Goal: Task Accomplishment & Management: Complete application form

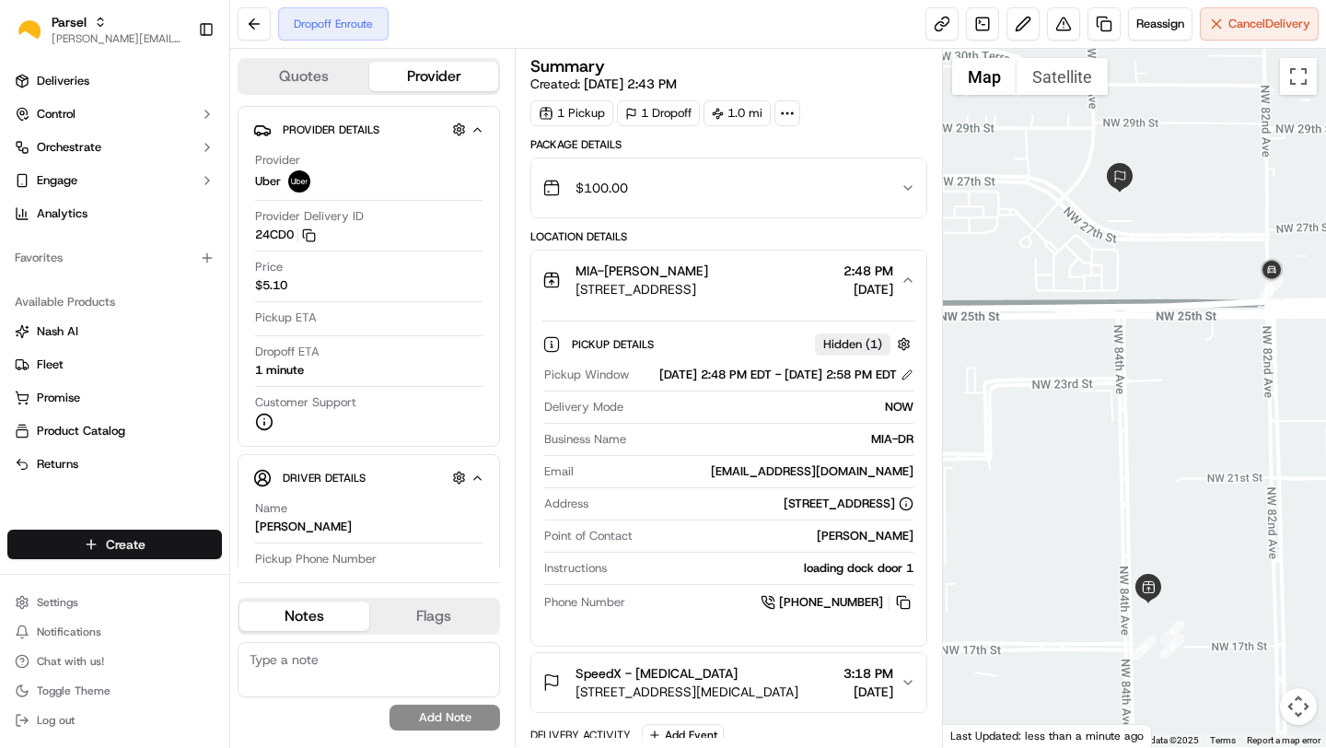
click at [102, 545] on html "Parsel [EMAIL_ADDRESS][PERSON_NAME][DOMAIN_NAME] Toggle Sidebar Deliveries Cont…" at bounding box center [663, 374] width 1326 height 748
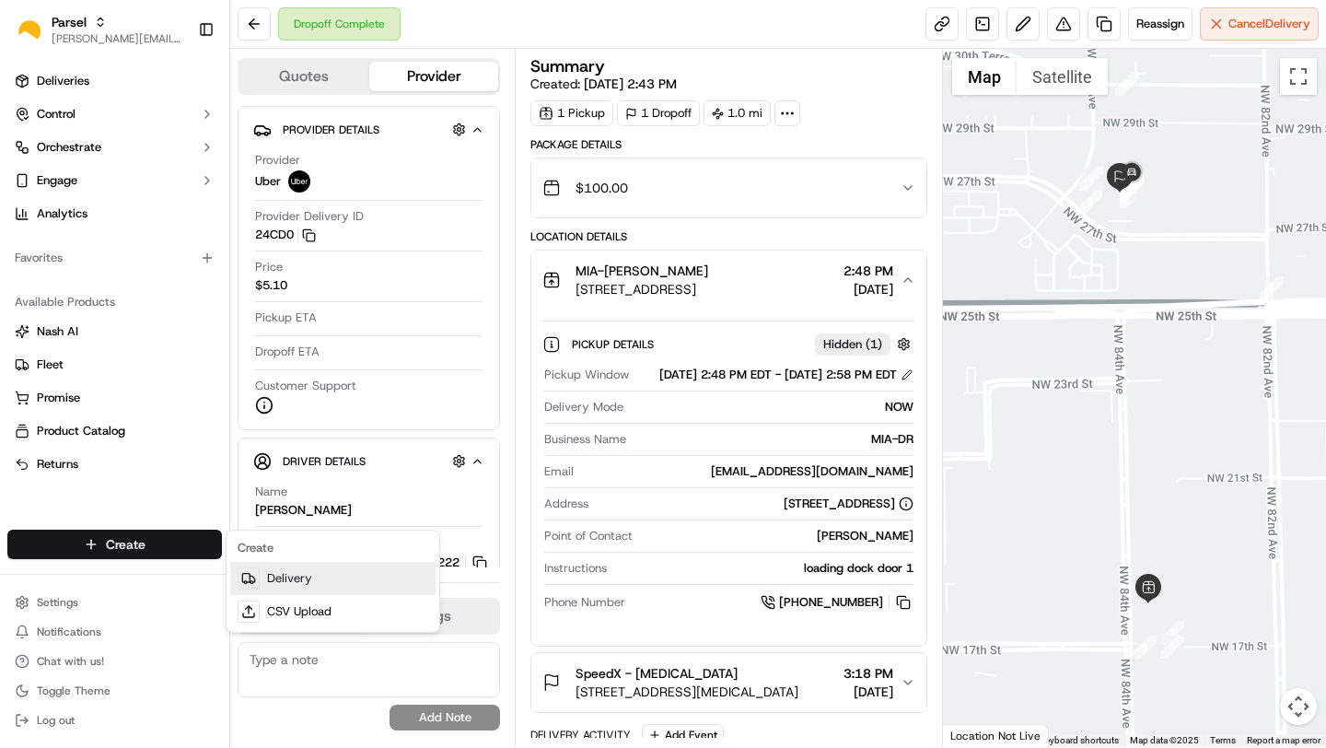
click at [334, 570] on link "Delivery" at bounding box center [332, 578] width 205 height 33
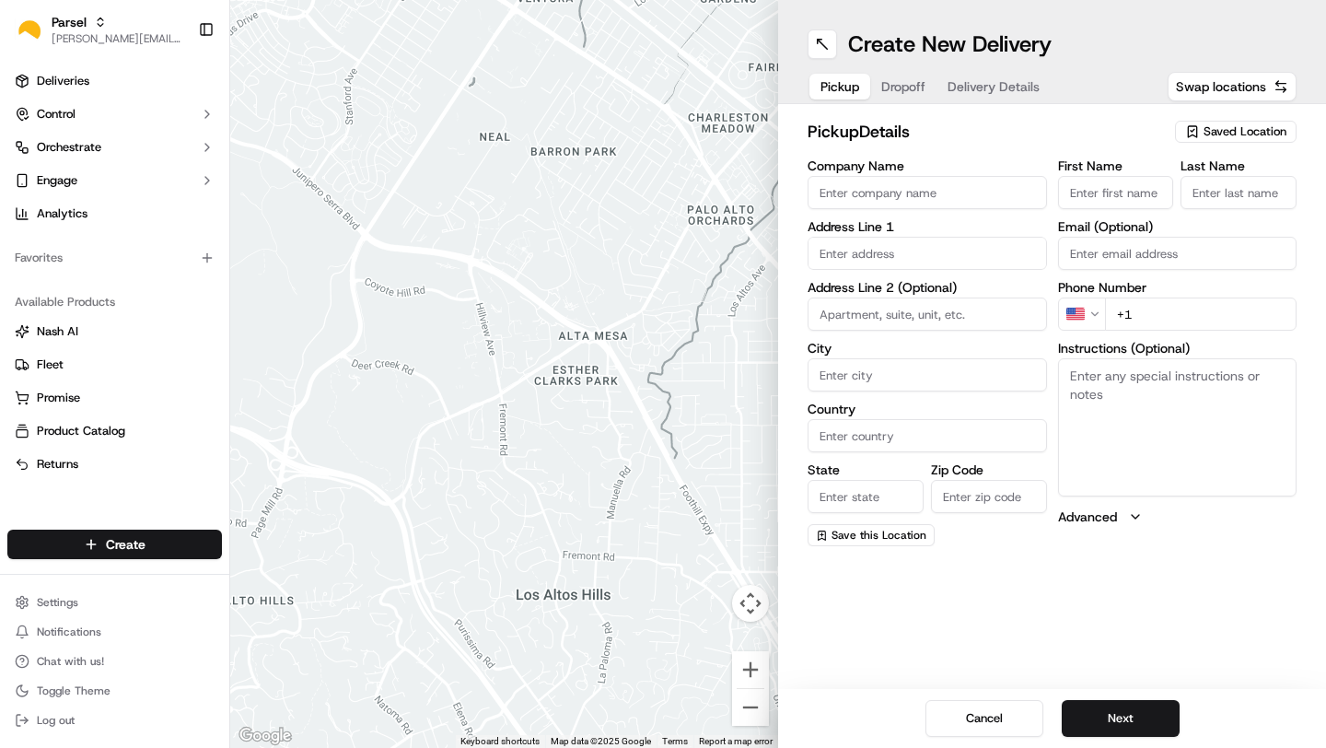
click at [890, 177] on input "Company Name" at bounding box center [927, 192] width 239 height 33
type input "MIA-DR"
type input "[STREET_ADDRESS]"
type input "[GEOGRAPHIC_DATA]"
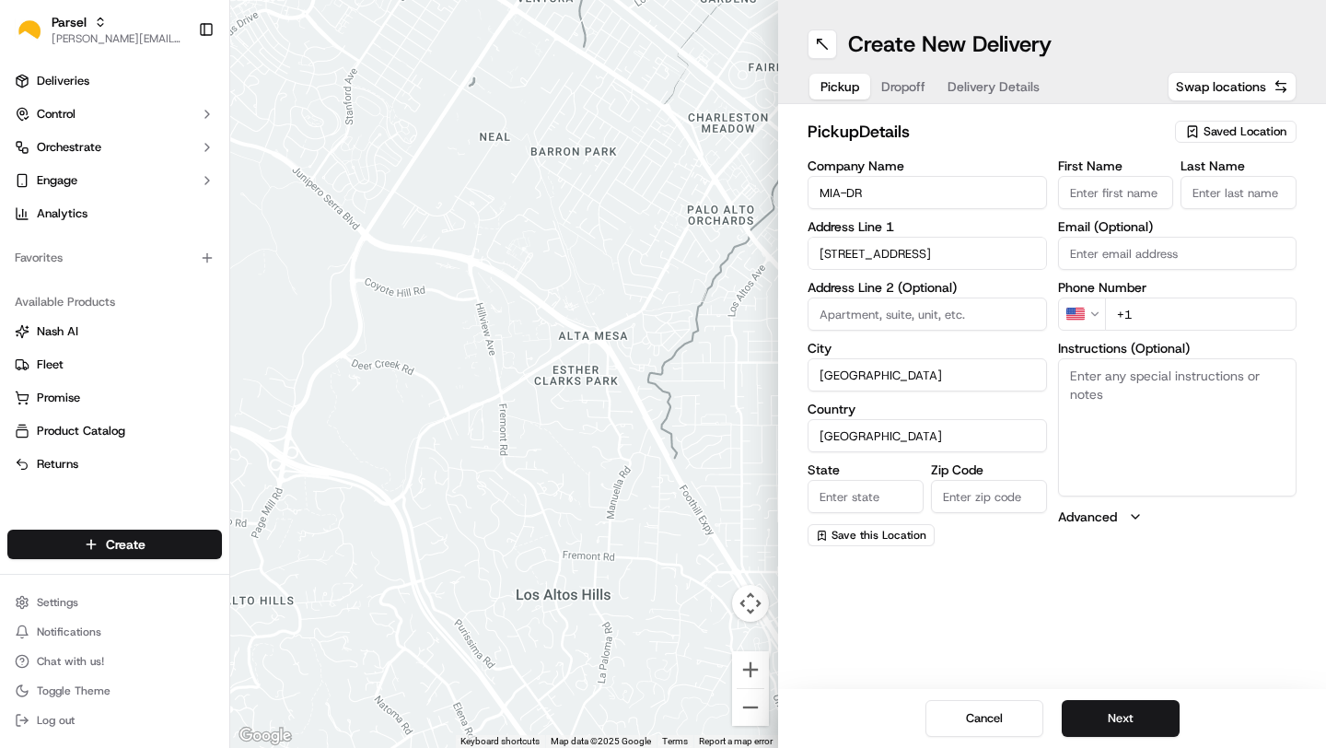
type input "FL"
type input "33126"
type input "[PERSON_NAME]"
type input "[EMAIL_ADDRESS][DOMAIN_NAME]"
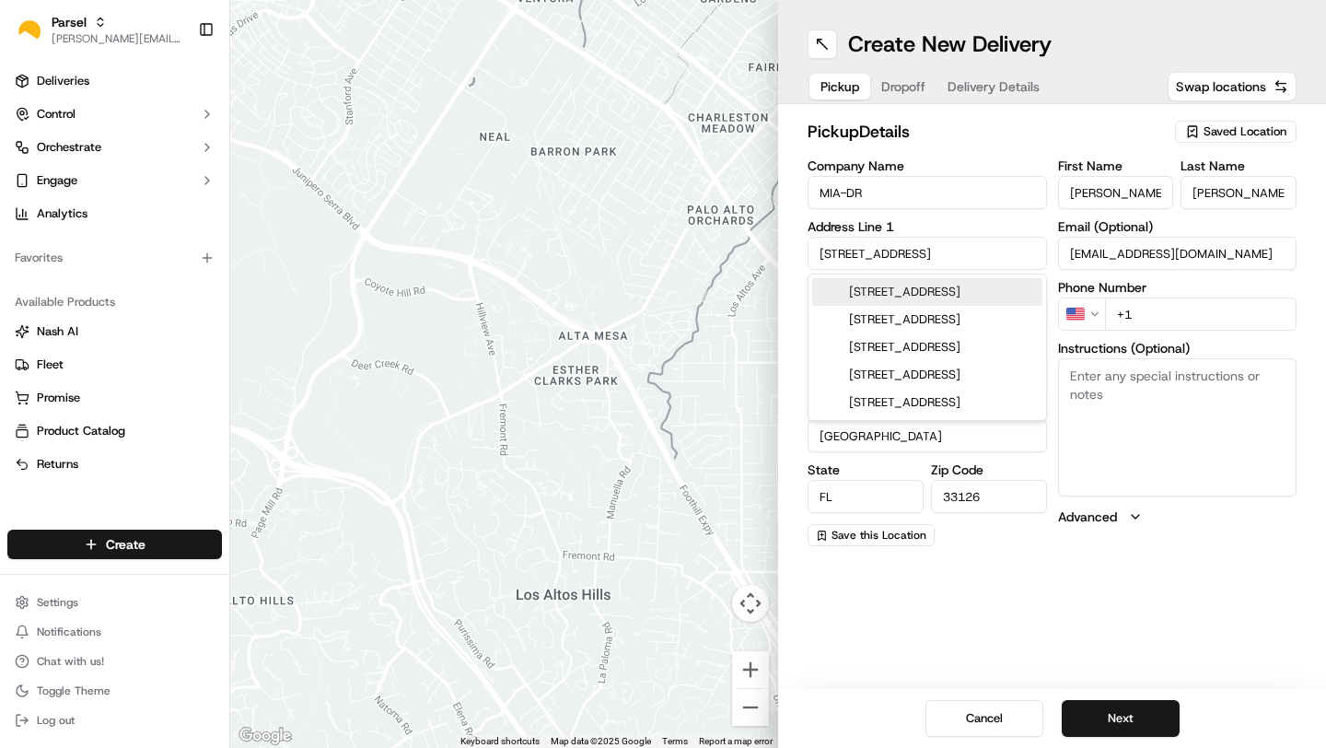
click at [1183, 317] on input "+1" at bounding box center [1201, 313] width 192 height 33
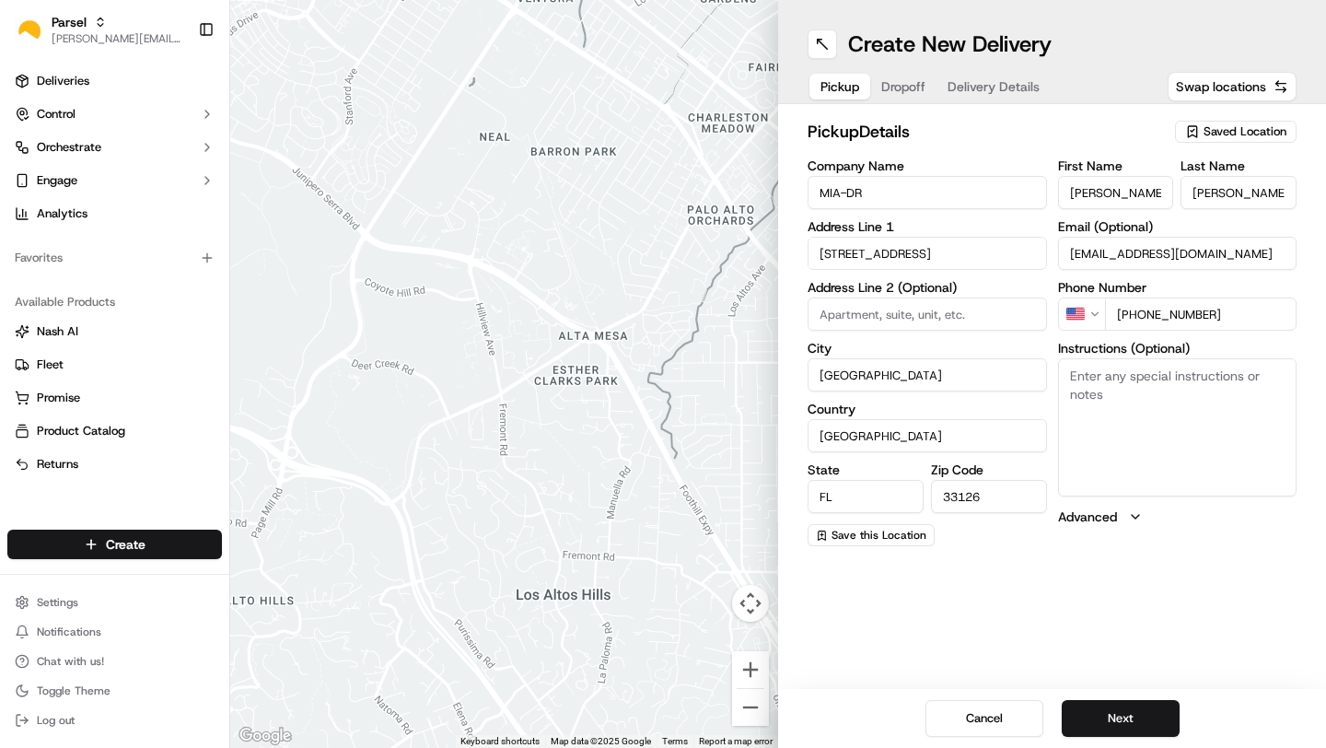
type input "[PHONE_NUMBER]"
click at [1203, 410] on textarea "Instructions (Optional)" at bounding box center [1177, 427] width 239 height 138
type textarea "loading dock door 1"
click at [1108, 714] on button "Next" at bounding box center [1121, 718] width 118 height 37
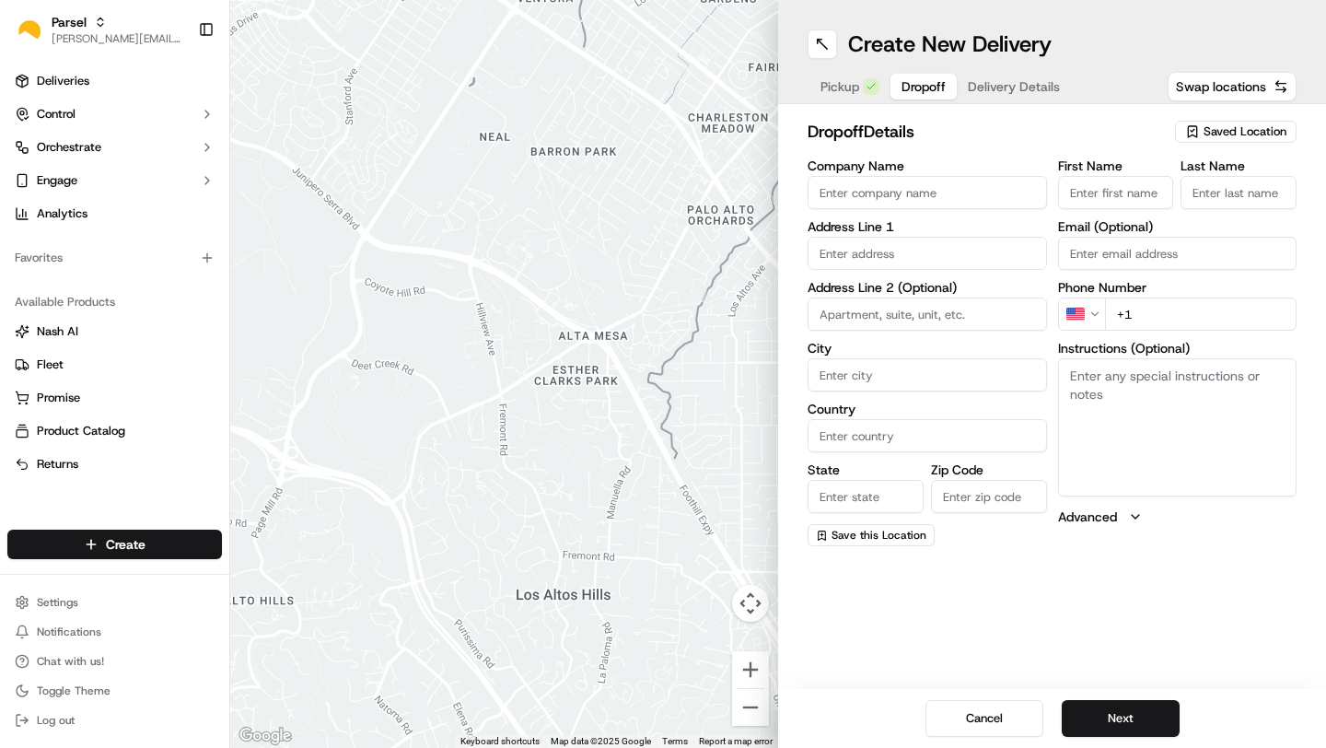
click at [923, 192] on input "Company Name" at bounding box center [927, 192] width 239 height 33
click at [1246, 132] on span "Saved Location" at bounding box center [1244, 131] width 83 height 17
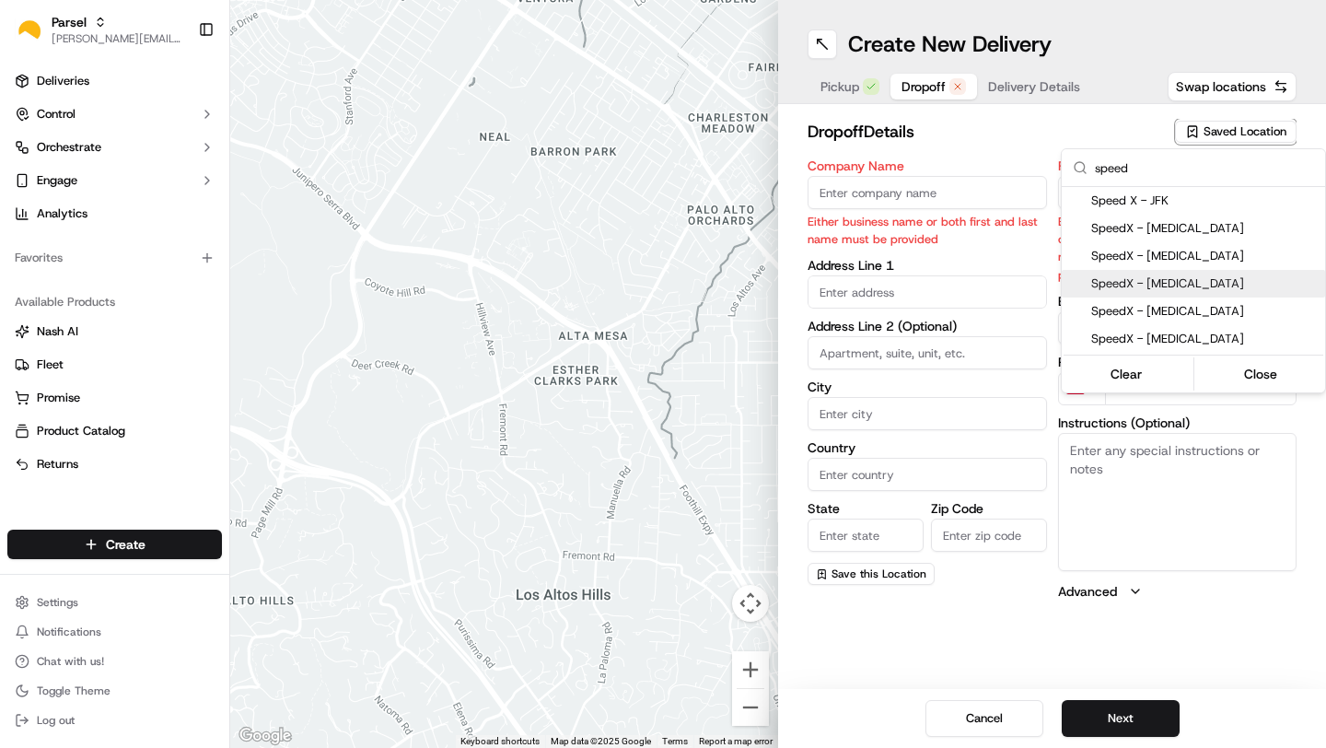
type input "speed"
click at [1125, 290] on span "SpeedX - [MEDICAL_DATA]" at bounding box center [1204, 283] width 227 height 17
type input "SpeedX - [MEDICAL_DATA]"
type input "[STREET_ADDRESS]"
type input "suite 300"
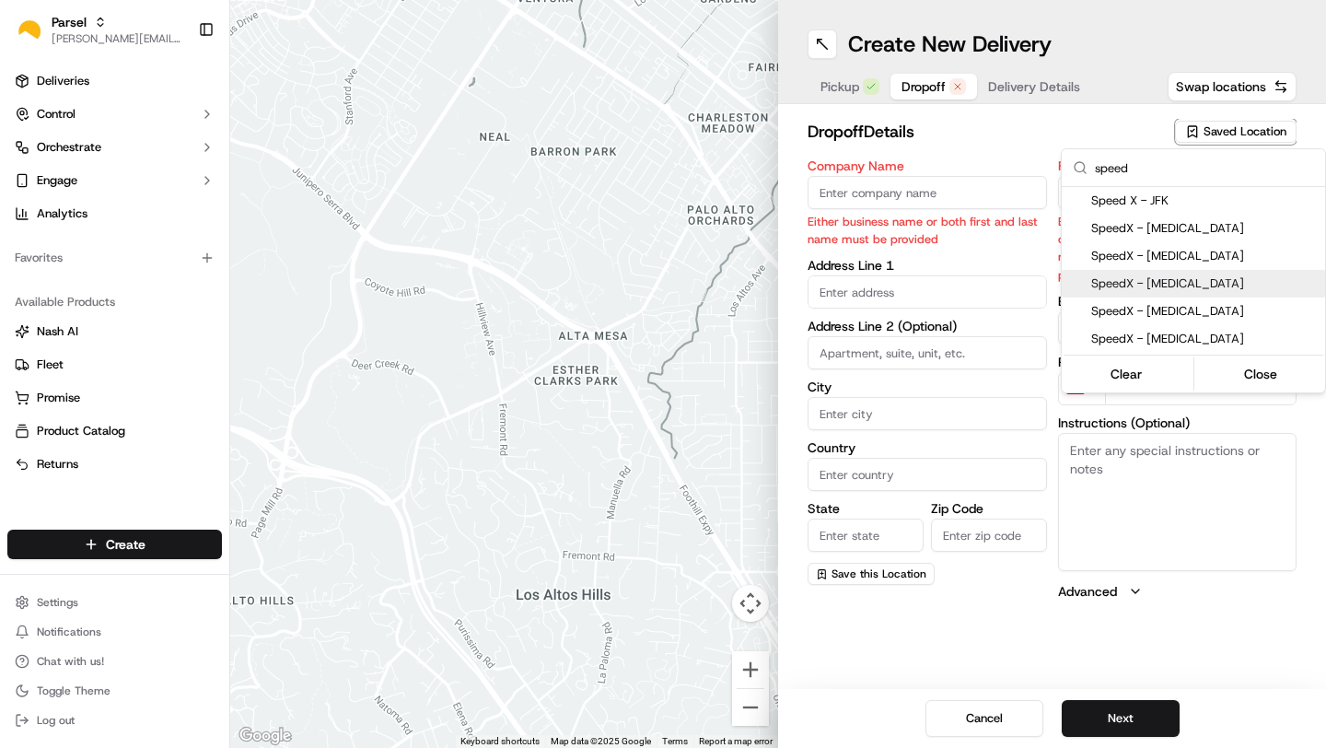
type input "[MEDICAL_DATA]"
type input "US"
type input "FL"
type input "33122"
type input "[PHONE_NUMBER]"
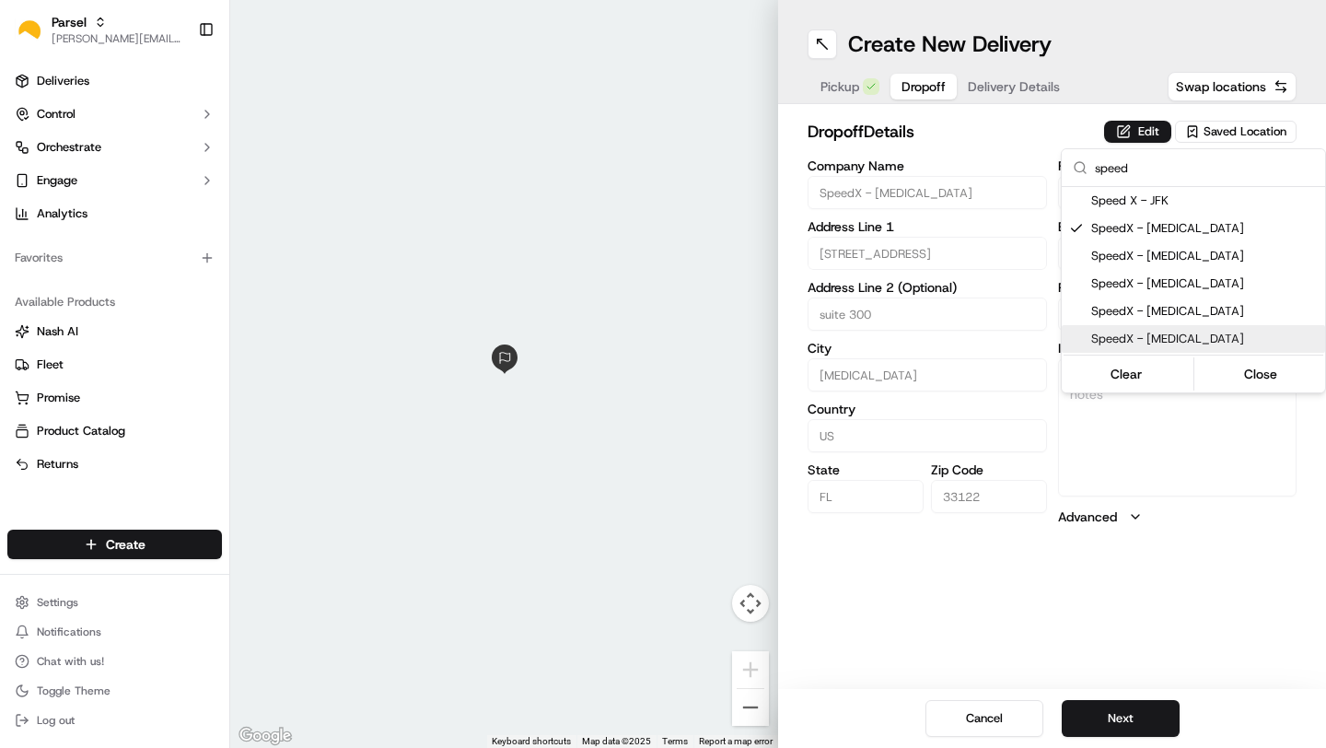
click at [1083, 570] on html "Parsel [EMAIL_ADDRESS][PERSON_NAME][DOMAIN_NAME] Toggle Sidebar Deliveries Cont…" at bounding box center [663, 374] width 1326 height 748
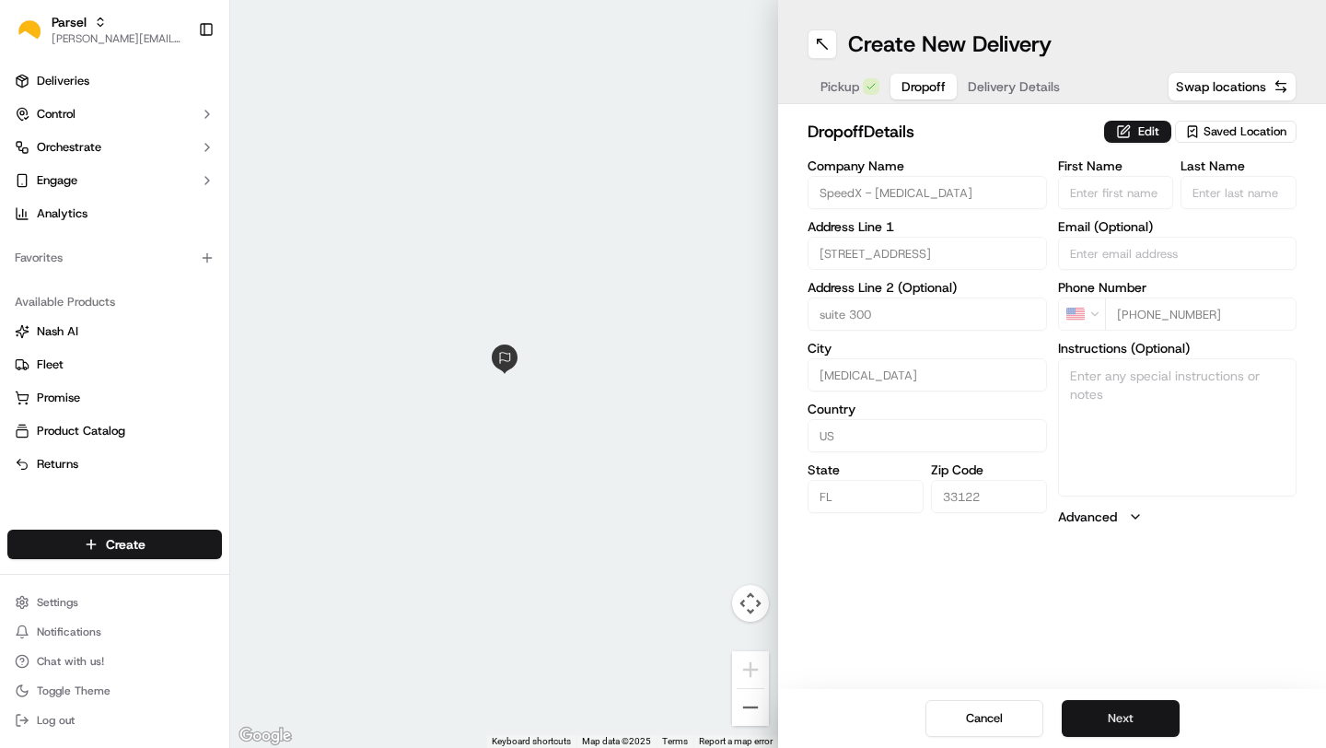
click at [1107, 707] on button "Next" at bounding box center [1121, 718] width 118 height 37
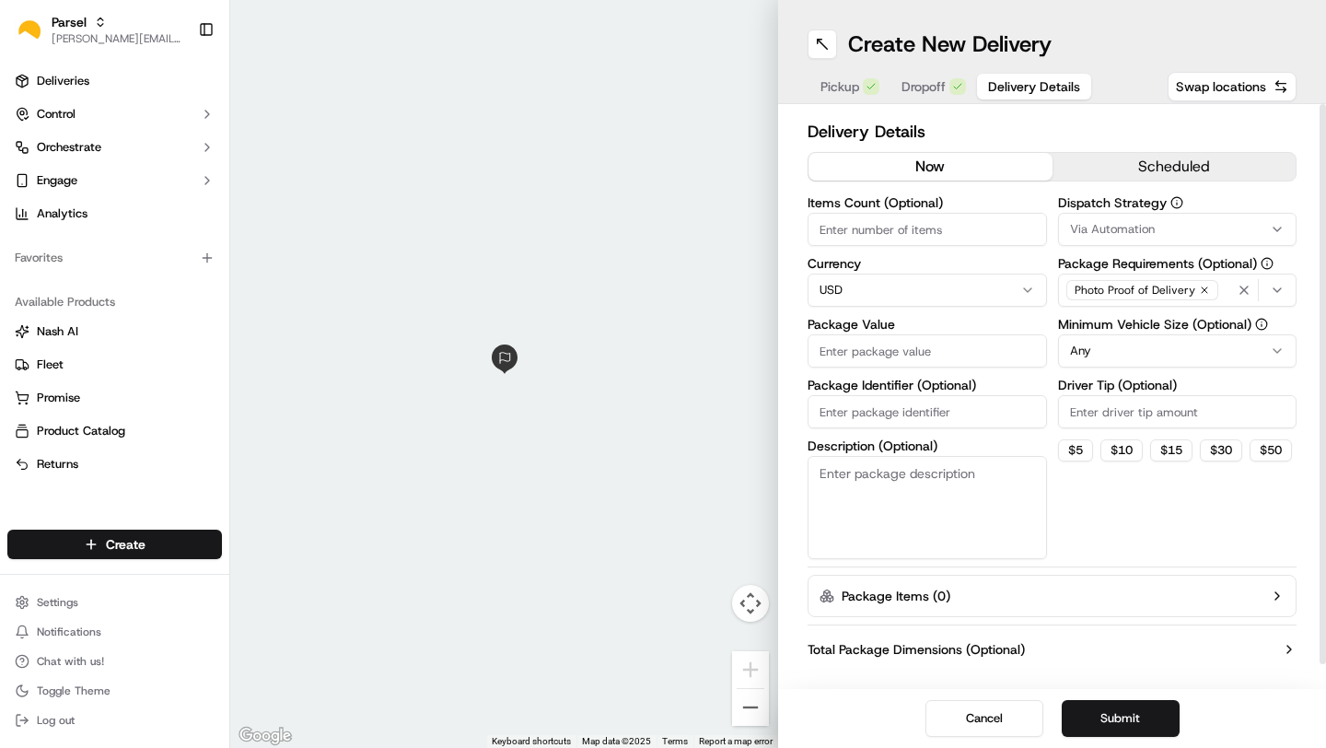
click at [870, 228] on input "Items Count (Optional)" at bounding box center [927, 229] width 239 height 33
type input "1"
click at [828, 344] on input "Package Value" at bounding box center [927, 350] width 239 height 33
type input "100"
click at [1098, 714] on button "Submit" at bounding box center [1121, 718] width 118 height 37
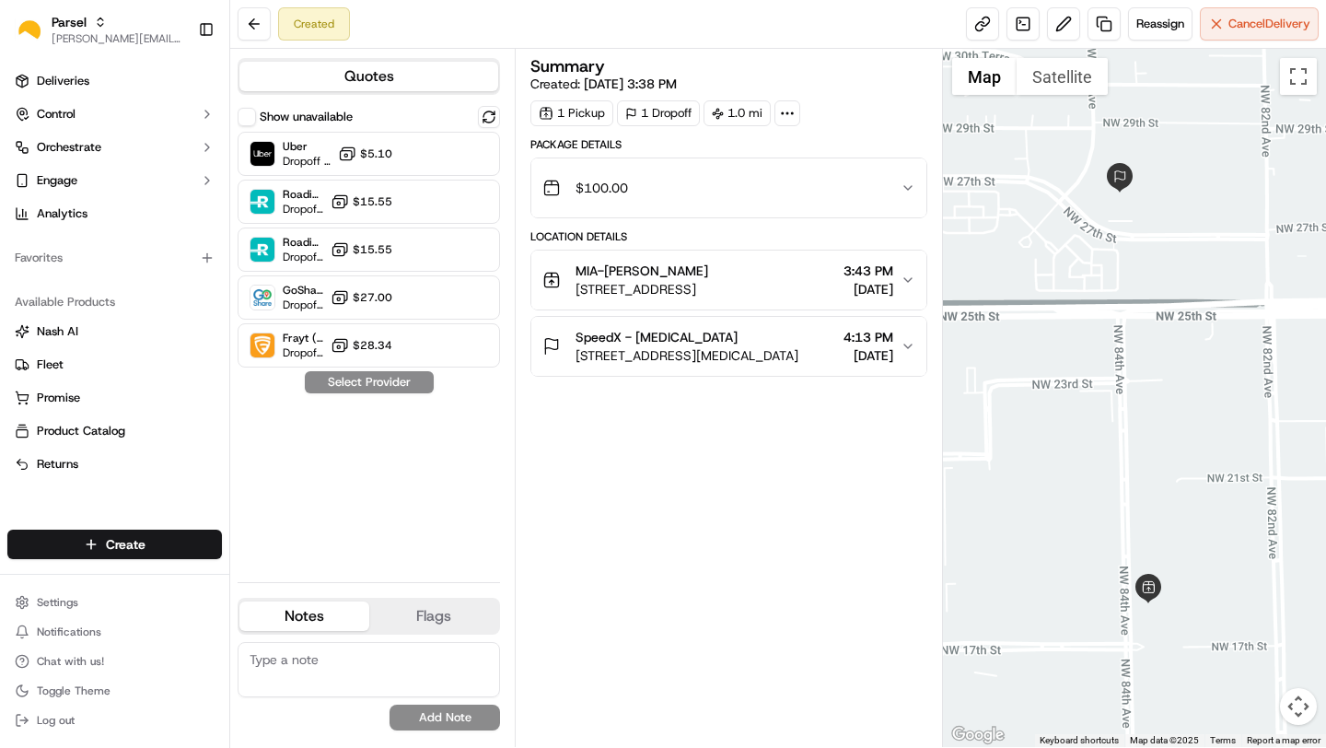
click at [708, 281] on span "[STREET_ADDRESS]" at bounding box center [641, 289] width 133 height 18
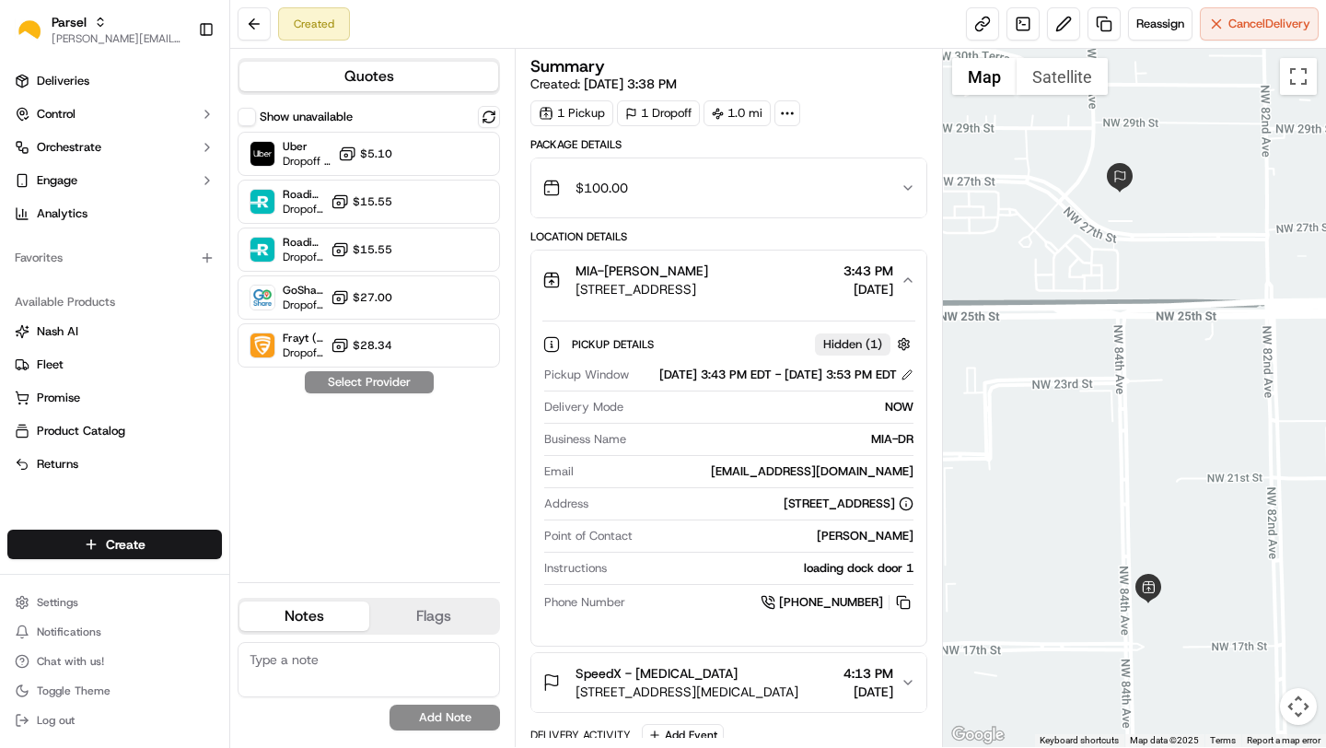
click at [702, 682] on div "SpeedX - [MEDICAL_DATA]" at bounding box center [686, 673] width 223 height 18
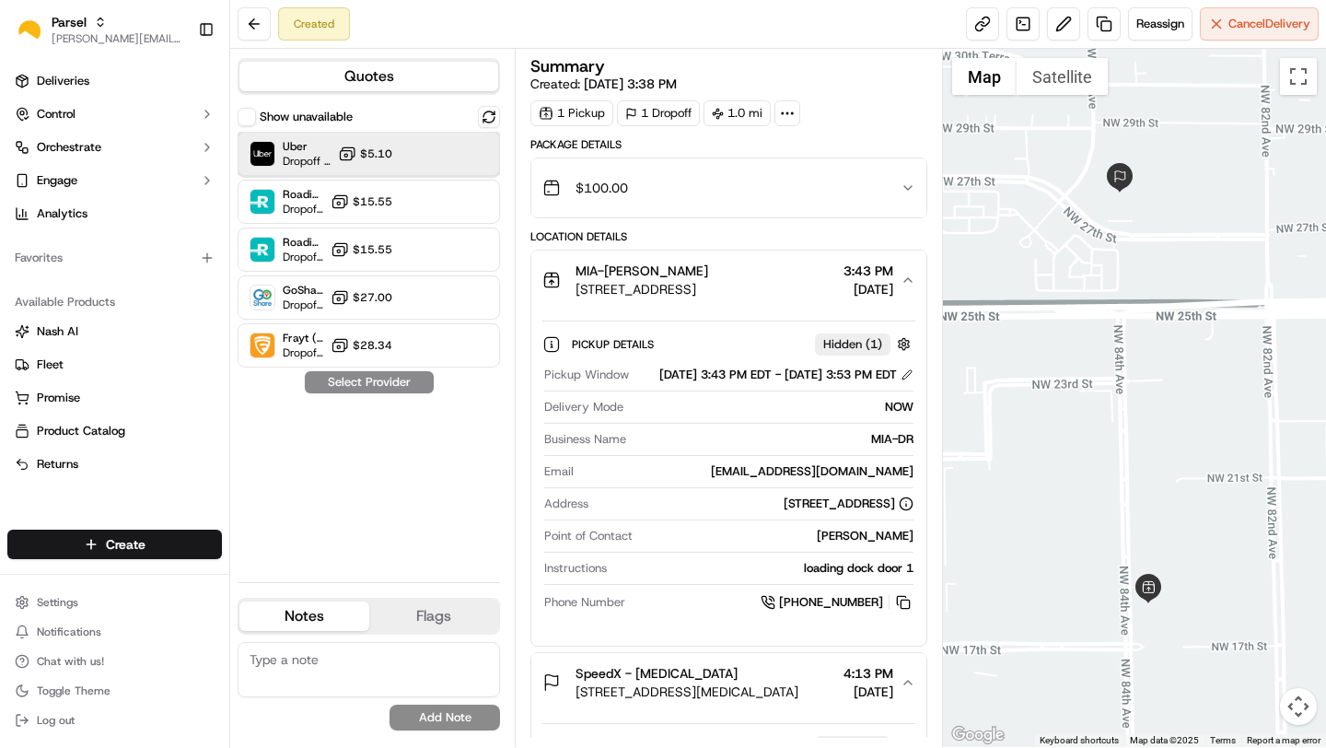
click at [395, 139] on div "Uber Dropoff ETA 25 minutes $5.10" at bounding box center [369, 154] width 262 height 44
click at [354, 380] on button "Assign Provider" at bounding box center [369, 382] width 131 height 22
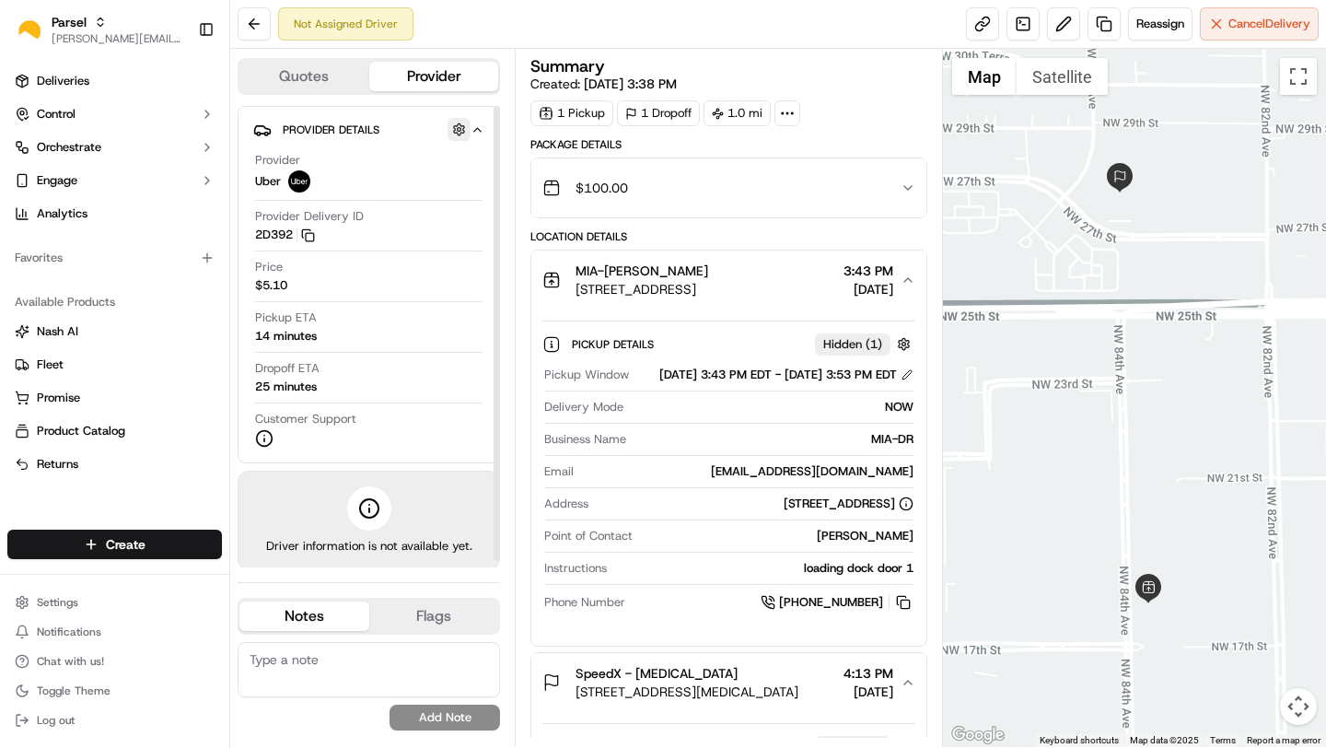
click at [456, 130] on button "button" at bounding box center [458, 129] width 23 height 23
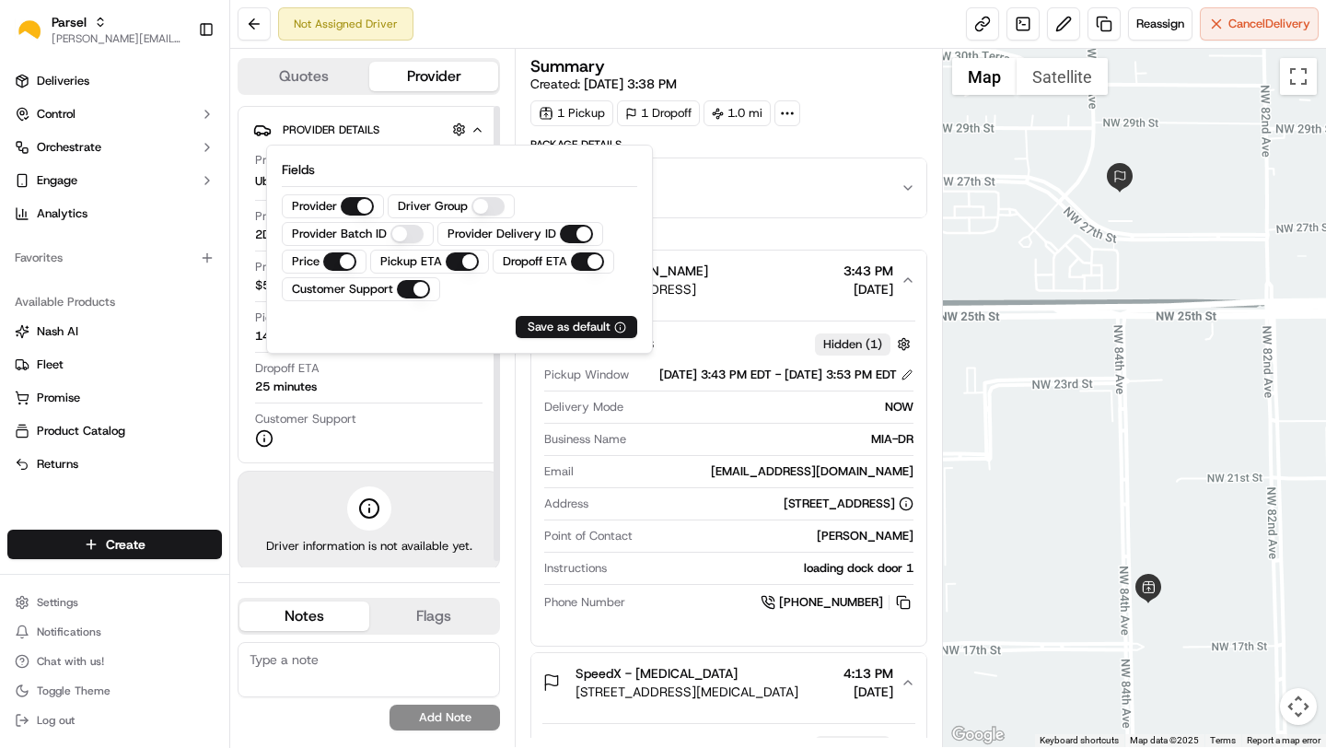
click at [491, 31] on div "Not Assigned Driver Reassign Cancel Delivery" at bounding box center [778, 24] width 1096 height 49
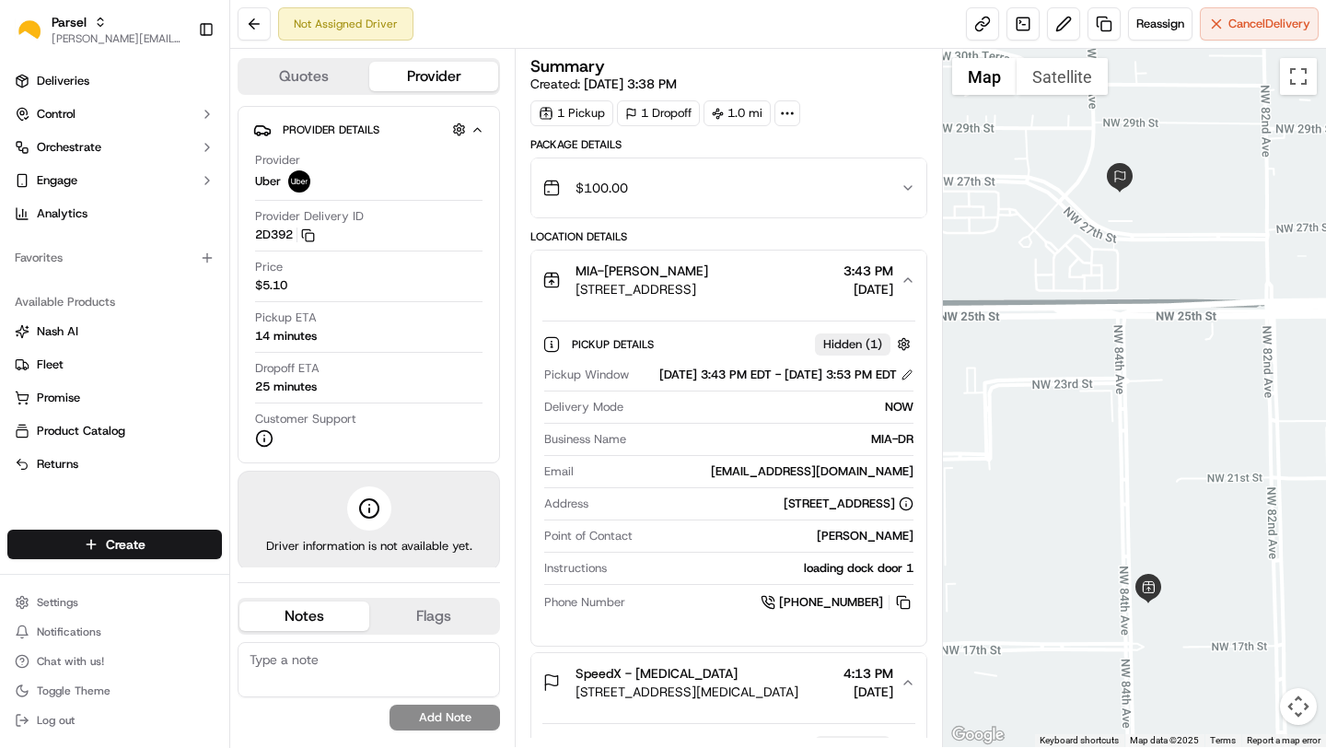
scroll to position [105, 0]
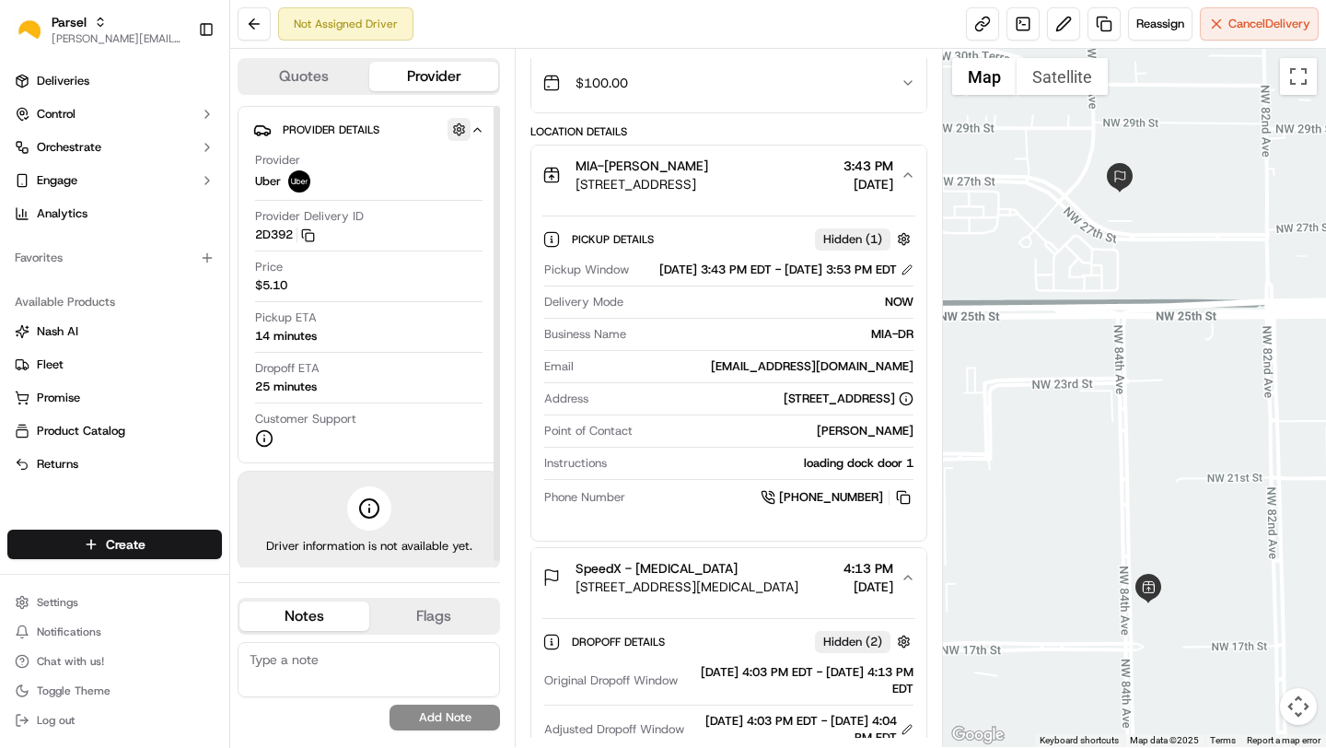
click at [459, 127] on button "button" at bounding box center [458, 129] width 23 height 23
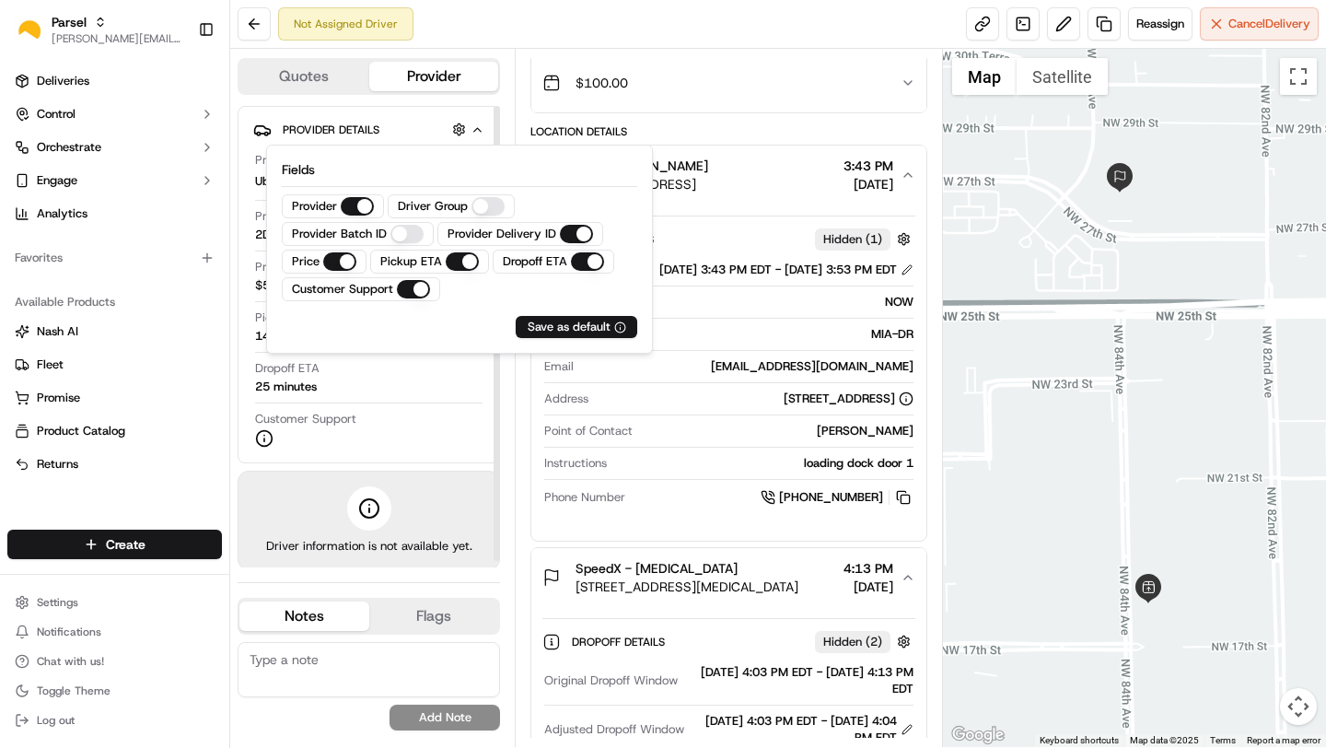
click at [517, 0] on div "Not Assigned Driver Reassign Cancel Delivery" at bounding box center [778, 24] width 1096 height 49
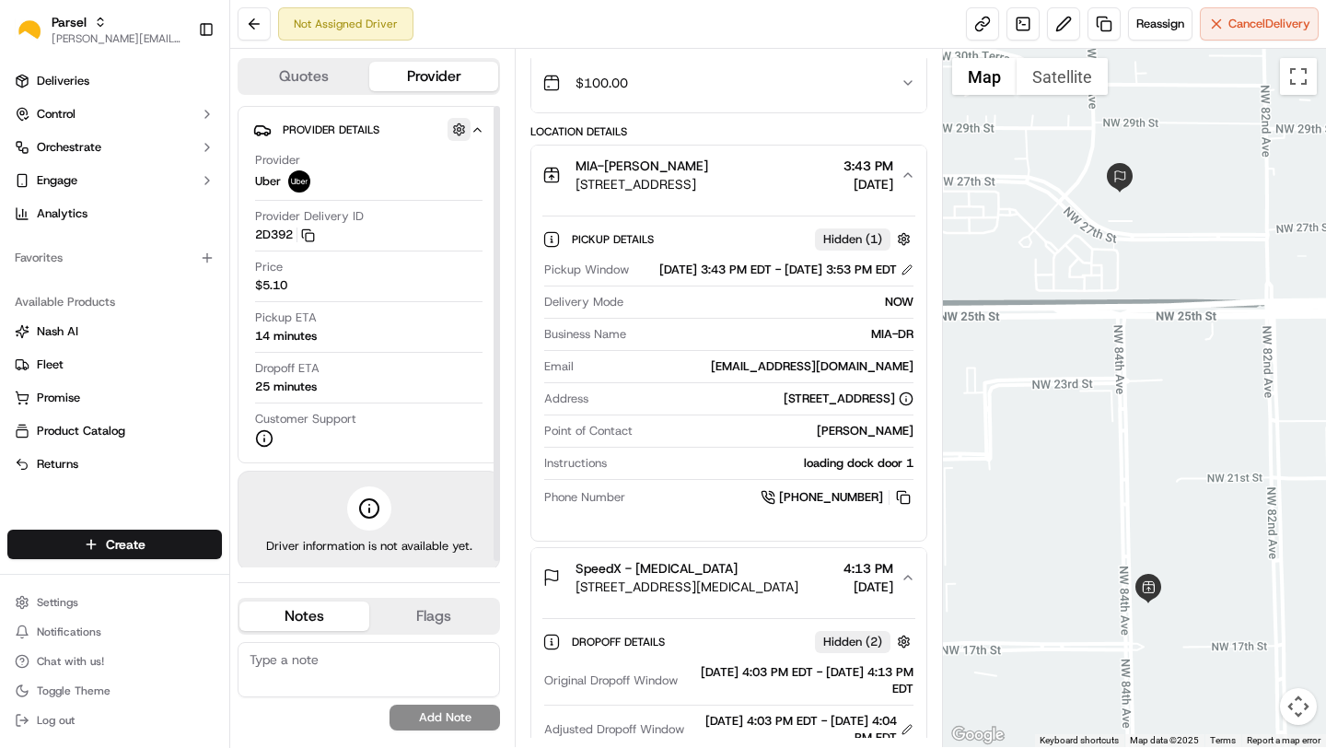
click at [460, 134] on button "button" at bounding box center [458, 129] width 23 height 23
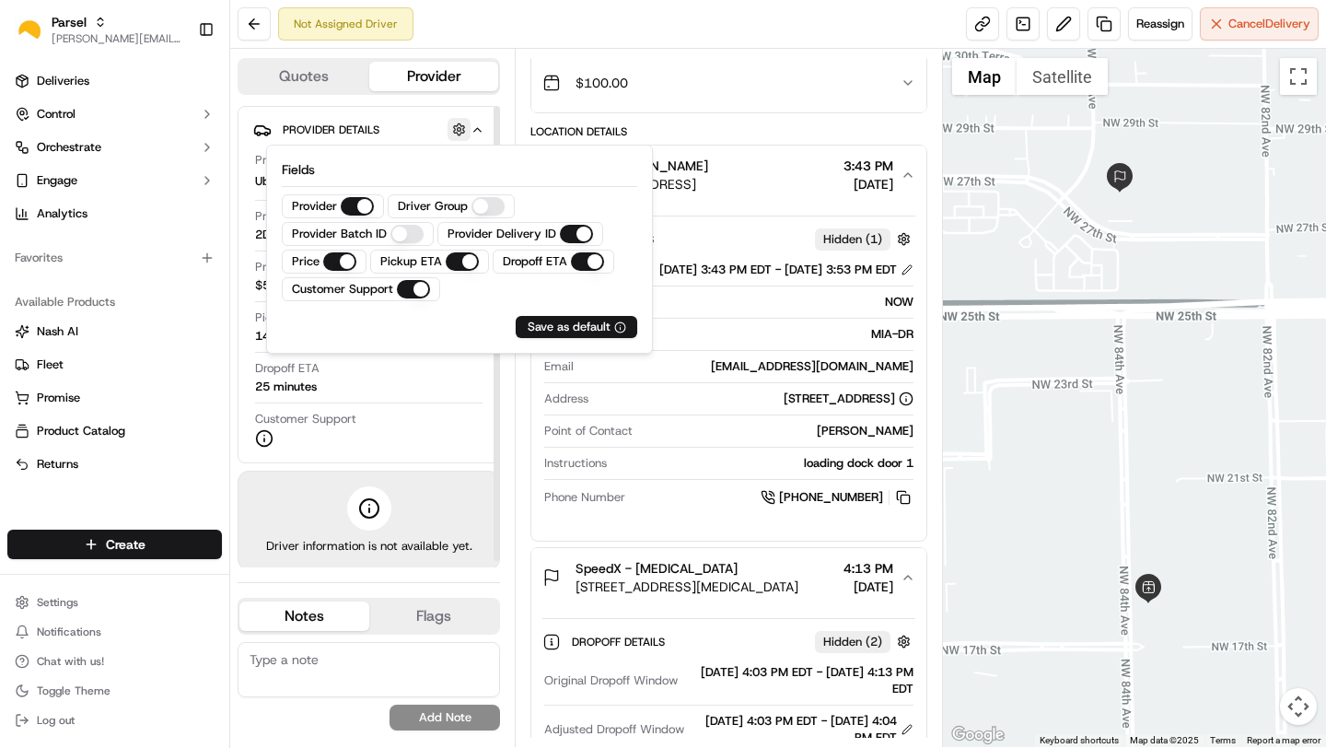
click at [460, 134] on button "button" at bounding box center [458, 129] width 23 height 23
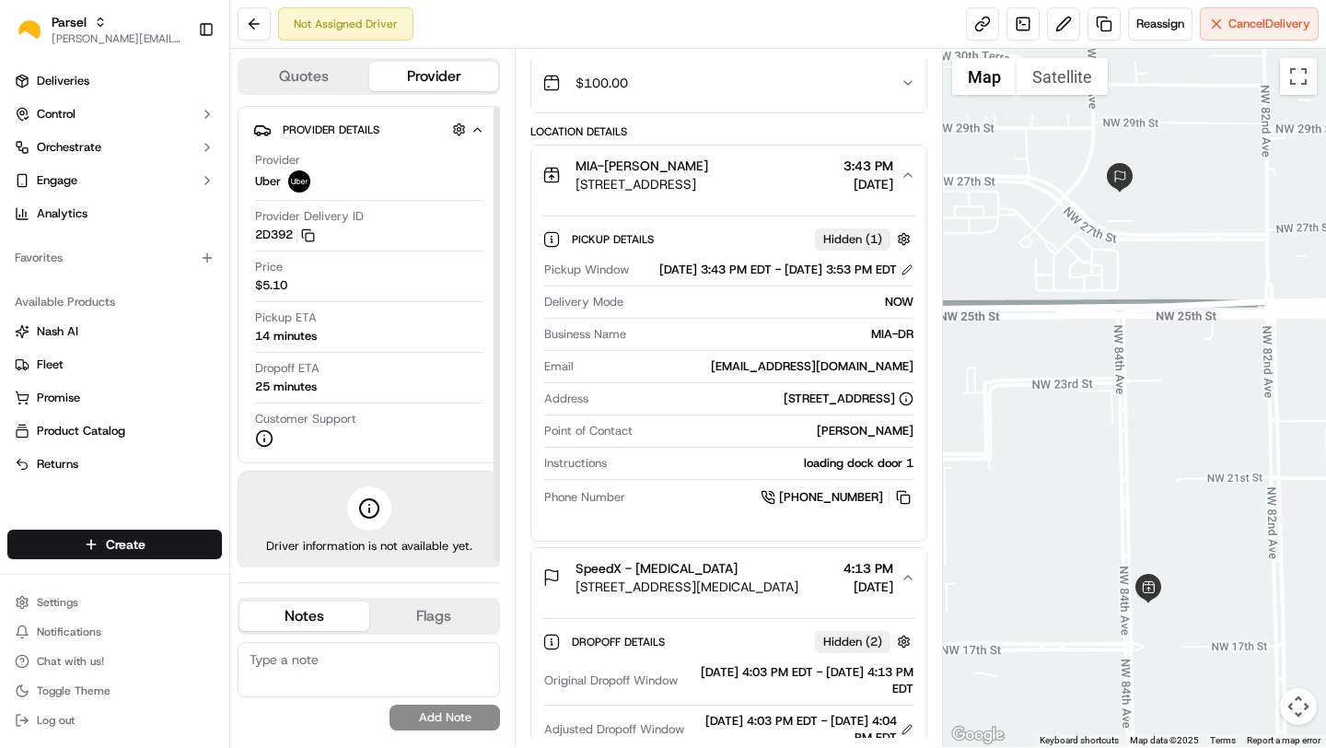
scroll to position [0, 0]
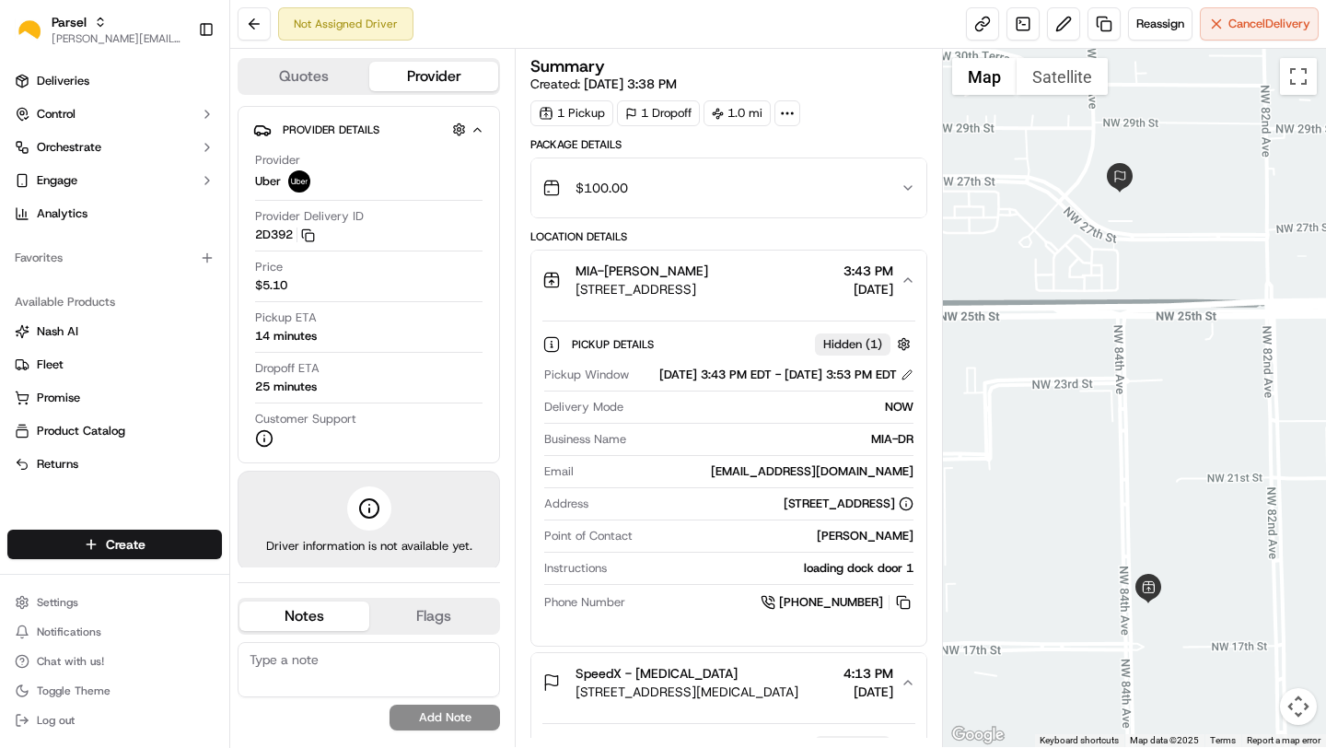
click at [791, 112] on icon at bounding box center [787, 113] width 17 height 17
click at [862, 78] on div "Summary Created: [DATE] 3:38 PM" at bounding box center [728, 75] width 396 height 35
click at [842, 180] on div "$100.00" at bounding box center [720, 187] width 357 height 37
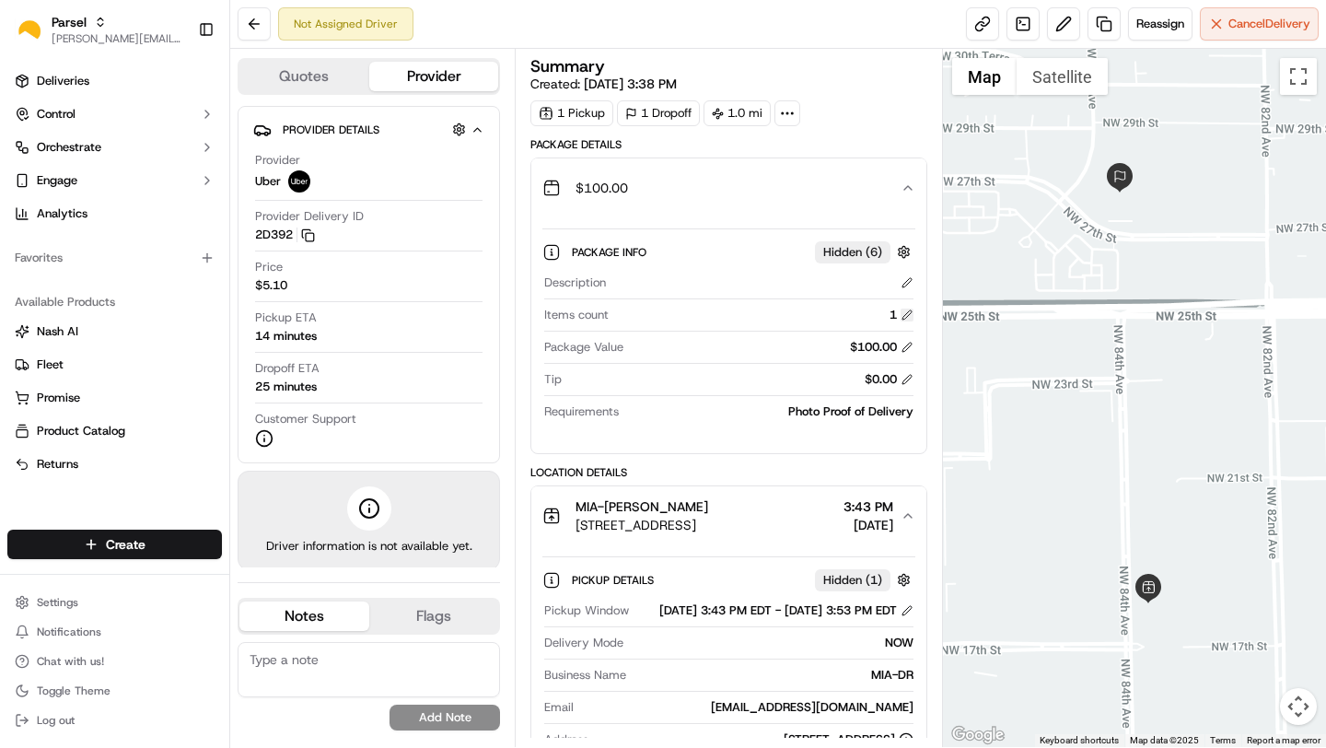
click at [910, 320] on button at bounding box center [906, 314] width 13 height 13
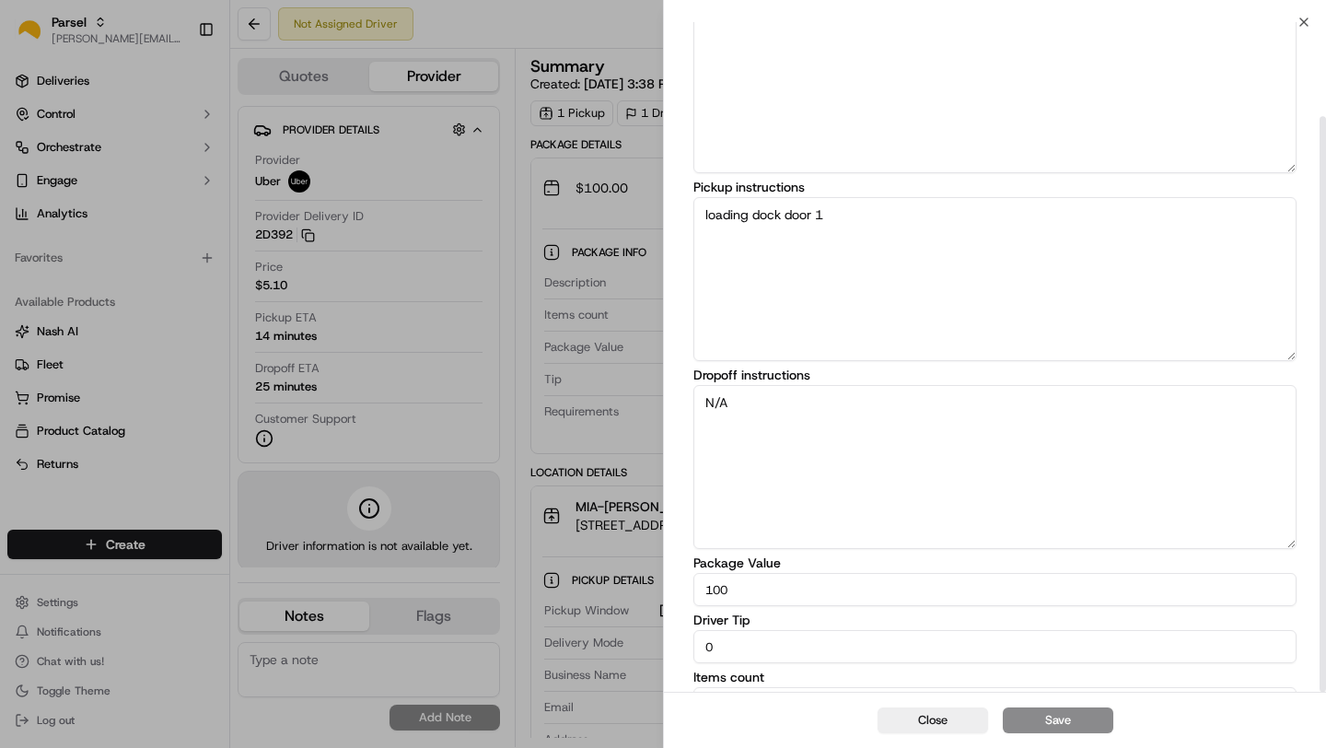
scroll to position [110, 0]
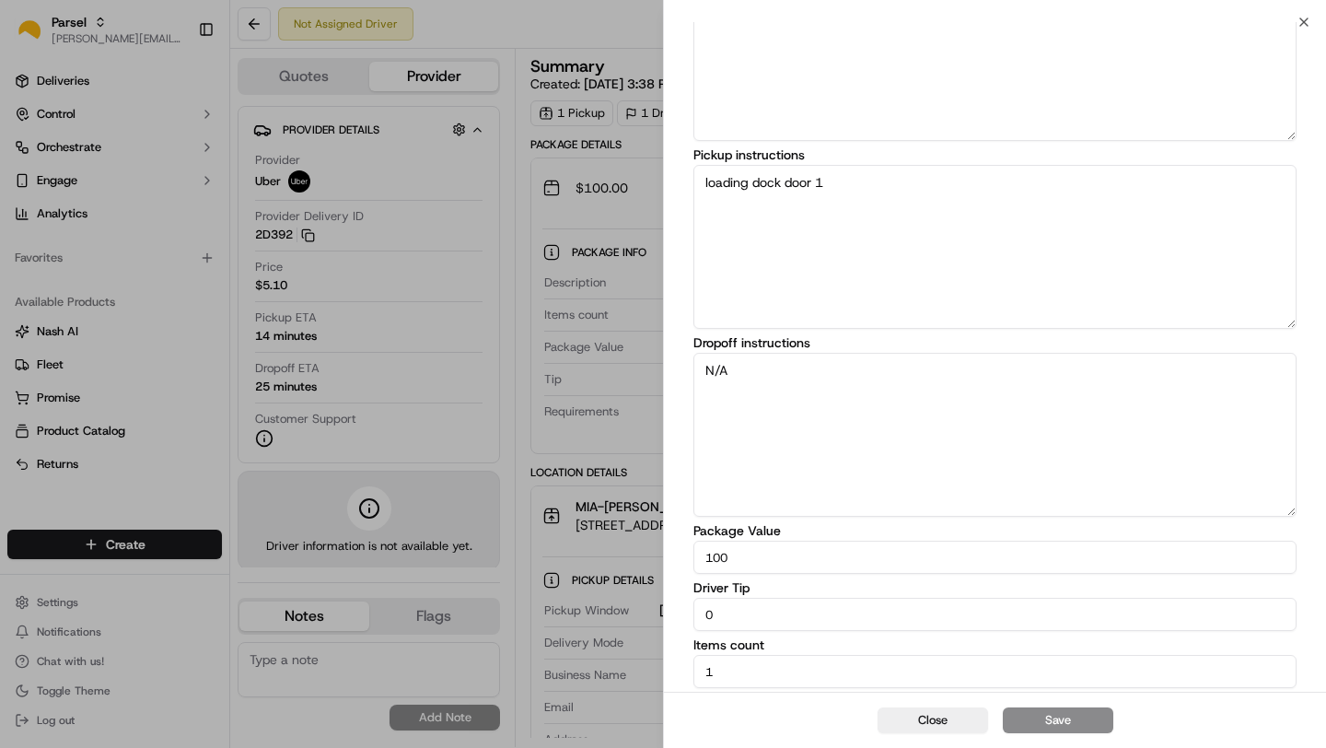
click at [725, 661] on input "1" at bounding box center [994, 671] width 603 height 33
type input "2"
click at [1044, 722] on button "Save" at bounding box center [1058, 720] width 110 height 26
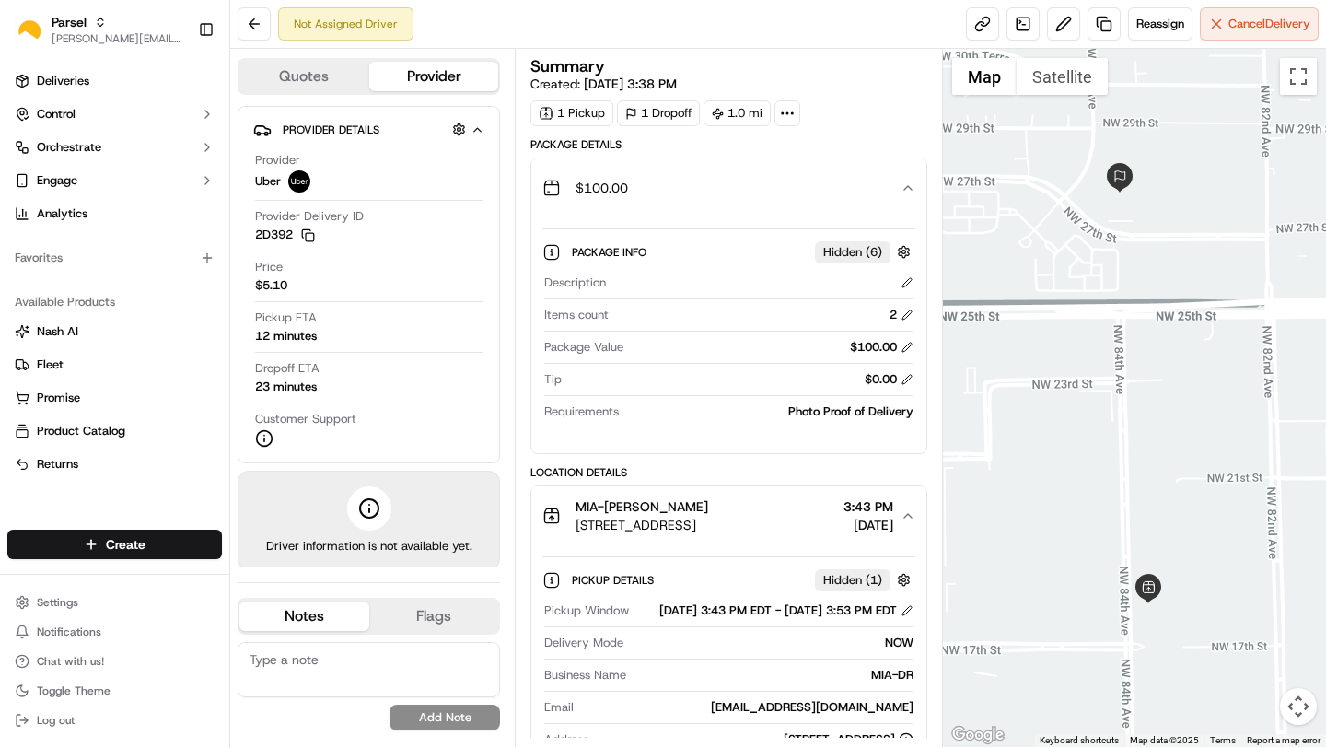
click at [866, 575] on span "Hidden ( 1 )" at bounding box center [852, 580] width 59 height 17
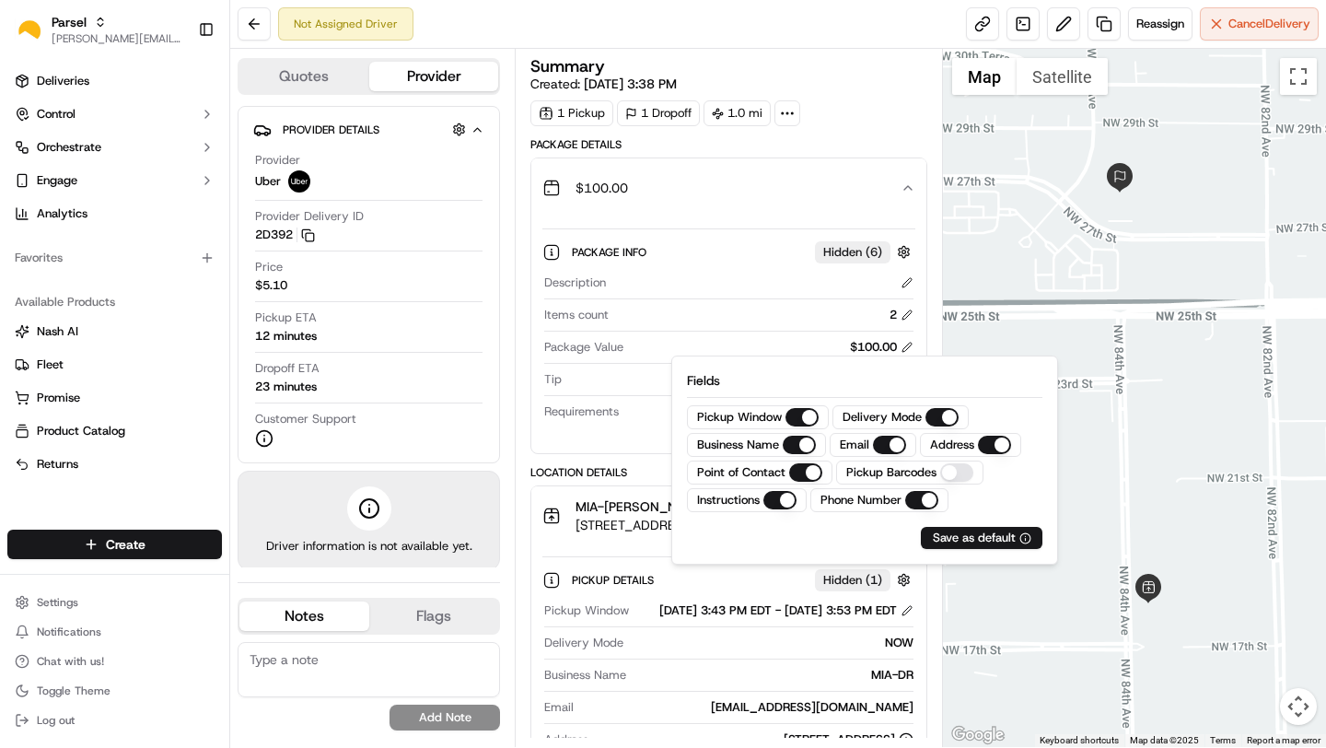
click at [936, 606] on div "Summary Created: [DATE] 3:38 PM 1 Pickup 1 Dropoff 1.0 mi Package Details $100.…" at bounding box center [728, 398] width 427 height 698
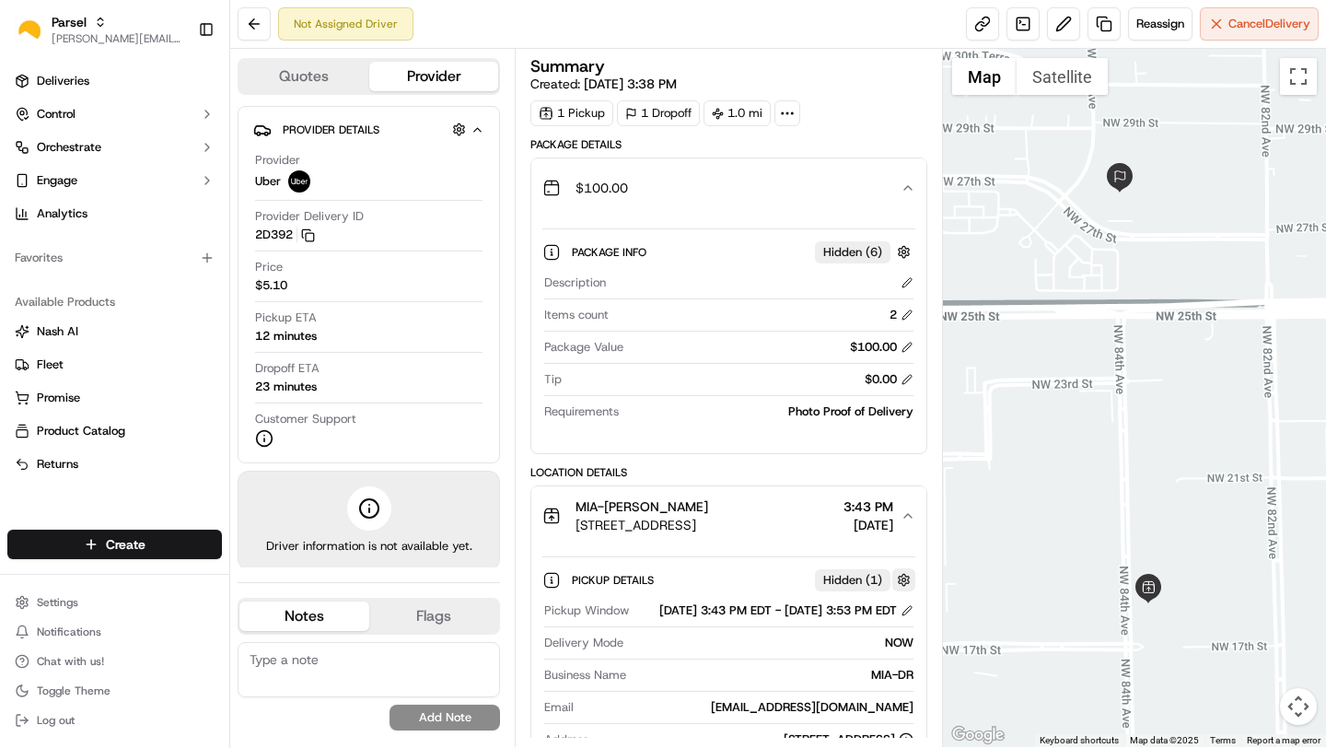
click at [900, 587] on button "button" at bounding box center [903, 579] width 23 height 23
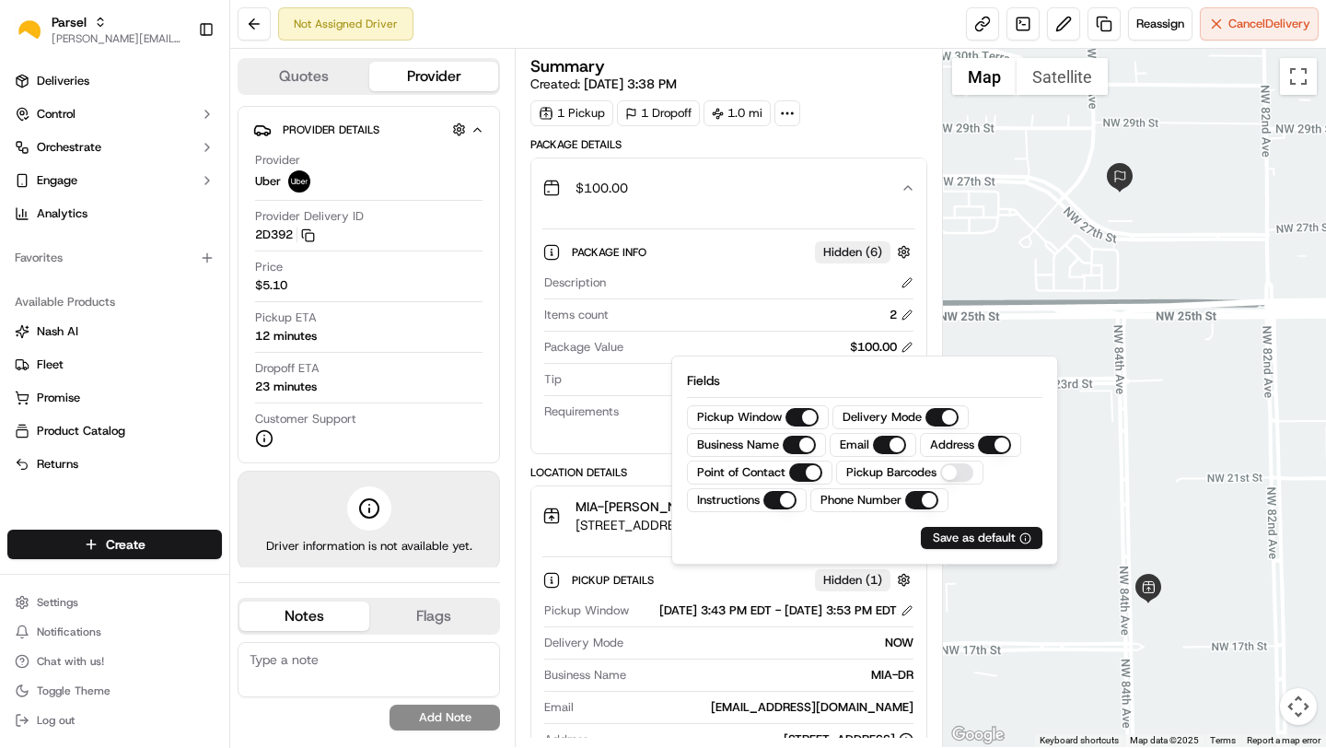
click at [932, 305] on div "Summary Created: [DATE] 3:38 PM 1 Pickup 1 Dropoff 1.0 mi Package Details $100.…" at bounding box center [728, 398] width 427 height 698
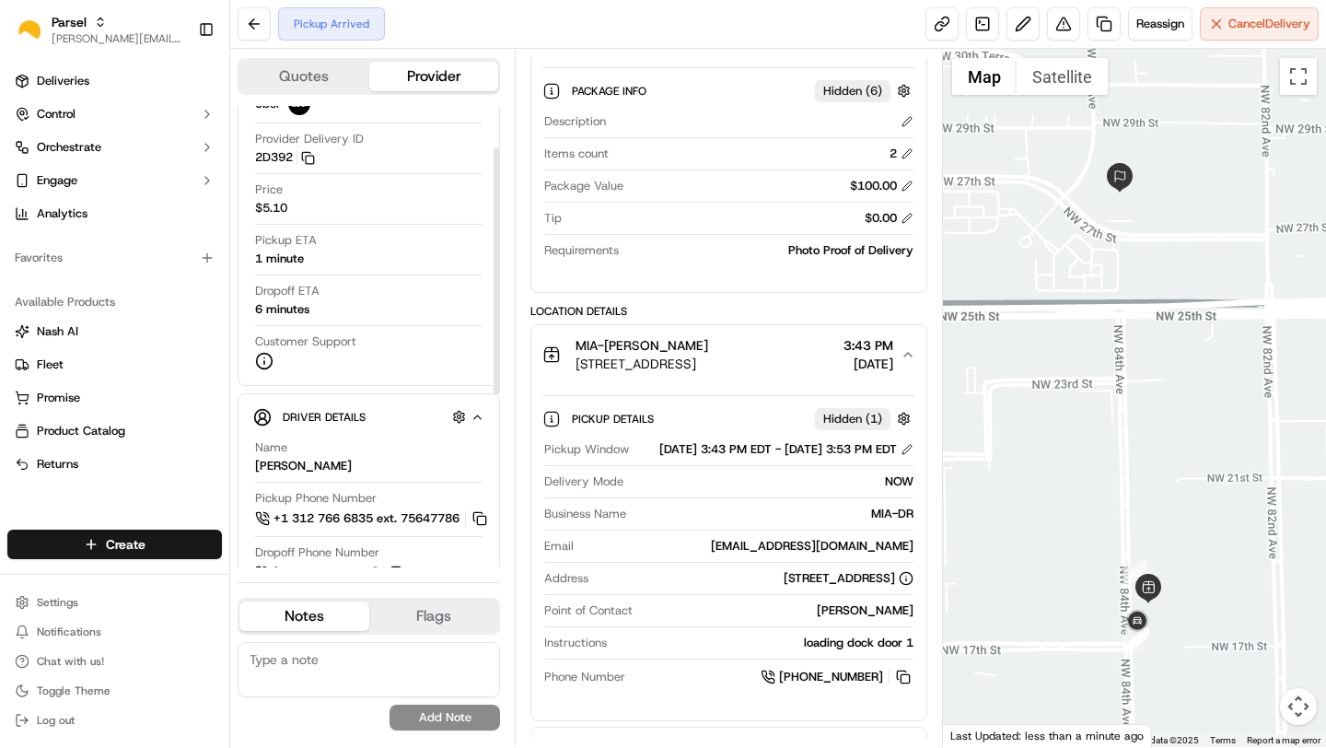
scroll to position [79, 0]
